Goal: Task Accomplishment & Management: Use online tool/utility

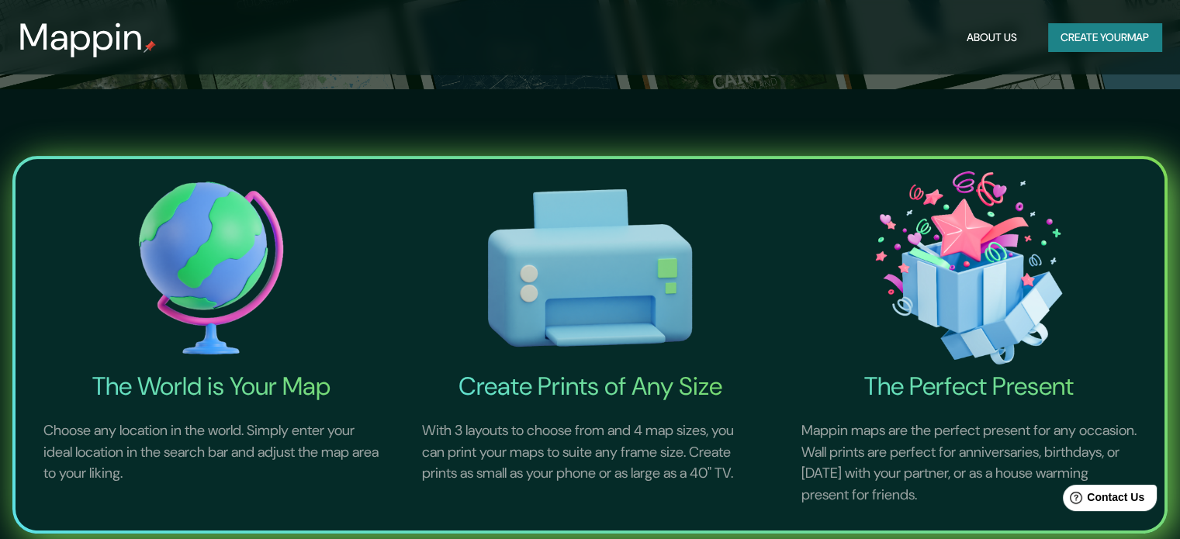
scroll to position [233, 0]
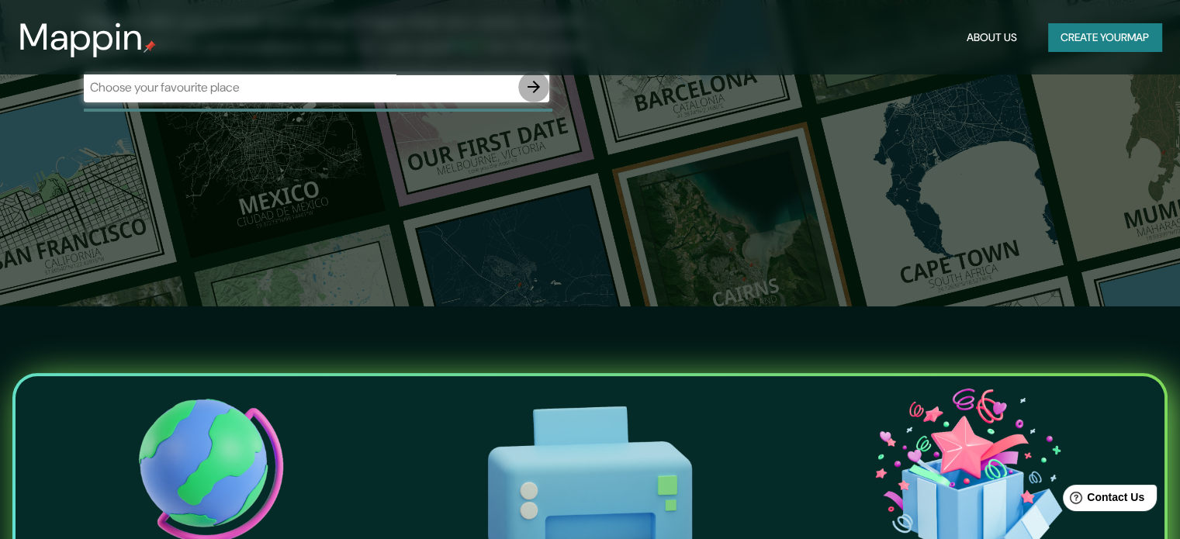
click at [535, 88] on icon "button" at bounding box center [534, 87] width 19 height 19
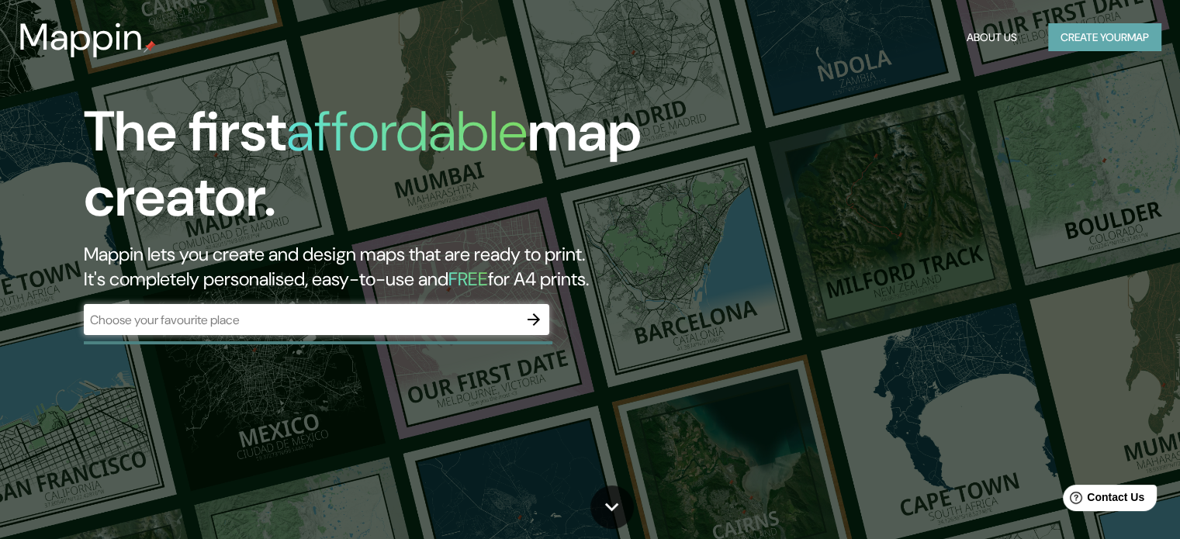
click at [1107, 33] on button "Create your map" at bounding box center [1104, 37] width 113 height 29
